Goal: Task Accomplishment & Management: Manage account settings

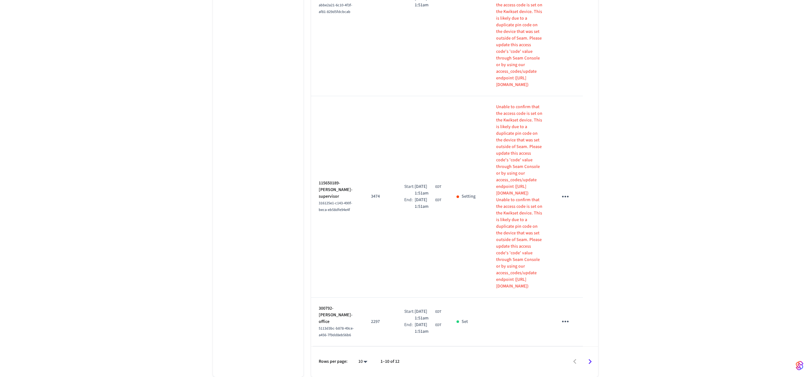
scroll to position [1204, 0]
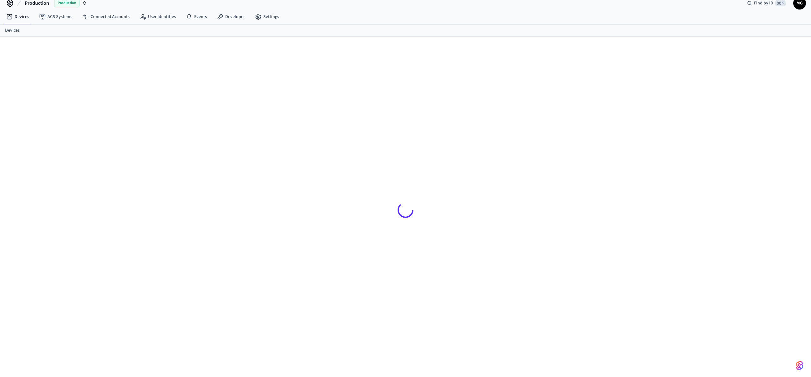
scroll to position [9, 0]
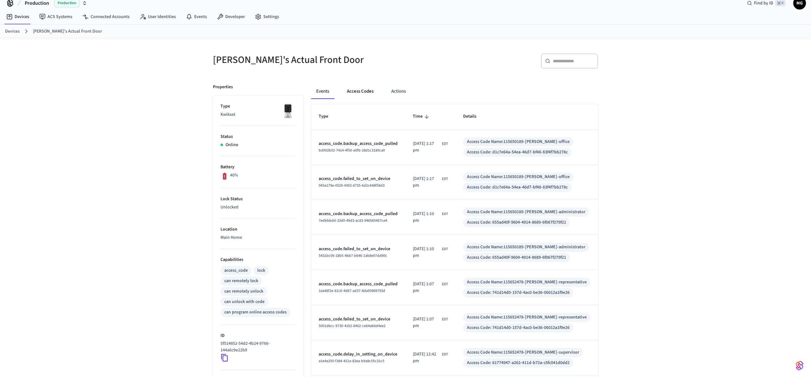
click at [374, 93] on button "Access Codes" at bounding box center [360, 91] width 37 height 15
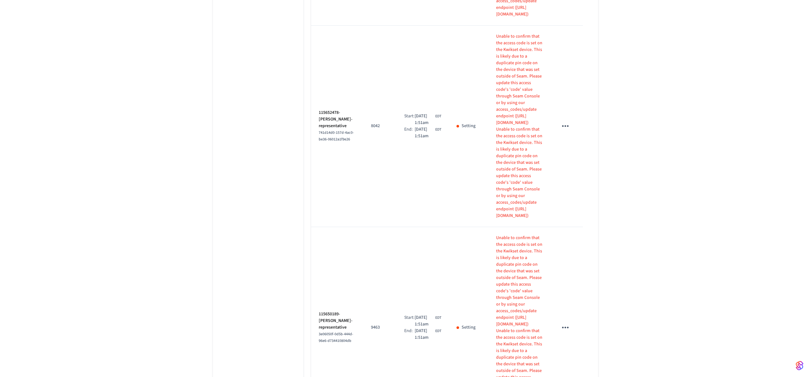
scroll to position [1144, 0]
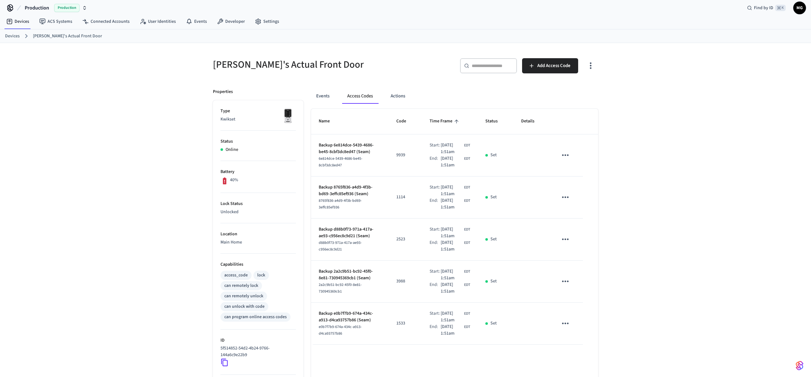
scroll to position [156, 0]
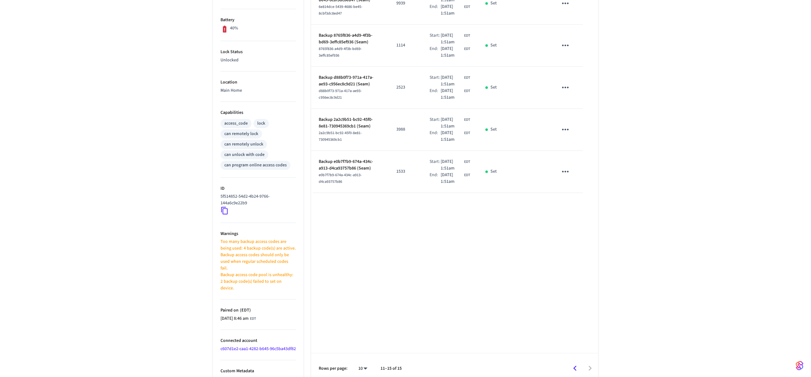
click at [576, 364] on icon "Go to previous page" at bounding box center [575, 369] width 10 height 10
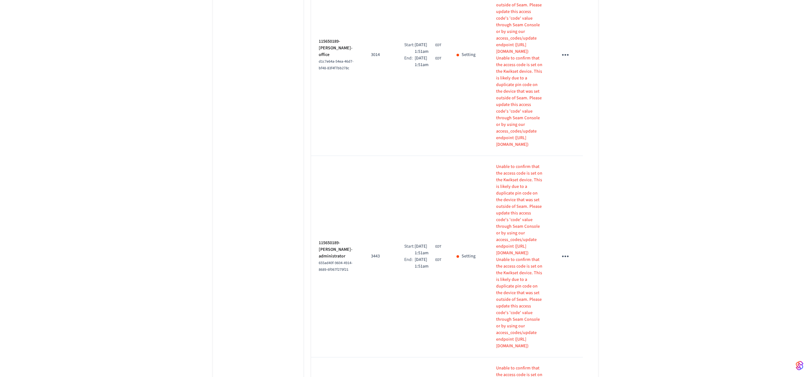
scroll to position [747, 0]
click at [698, 186] on div "[PERSON_NAME]'s Actual Front Door ​ ​ Add Access Code Properties Type Kwikset S…" at bounding box center [405, 170] width 811 height 1740
